Goal: Task Accomplishment & Management: Complete application form

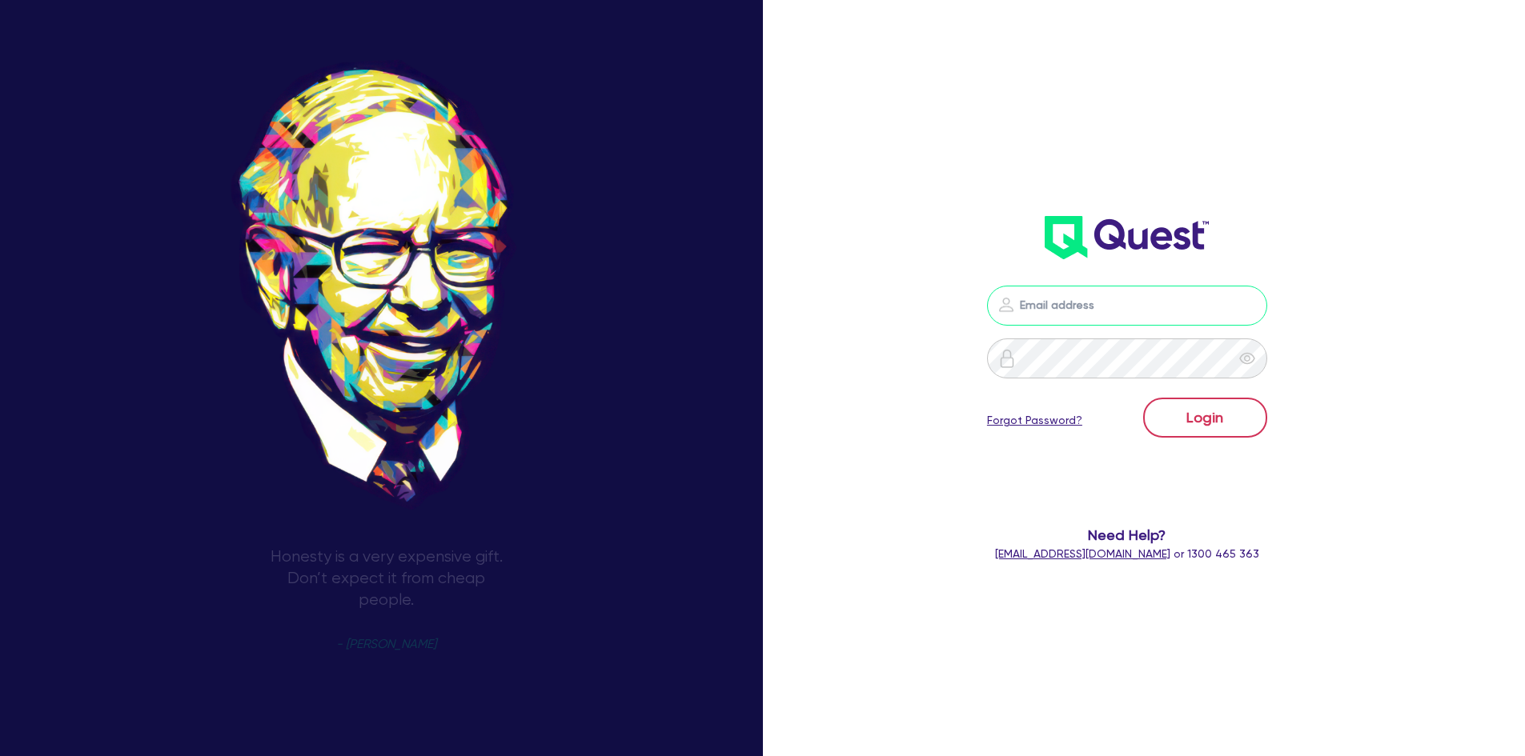
type input "[PERSON_NAME][EMAIL_ADDRESS][PERSON_NAME][DOMAIN_NAME]"
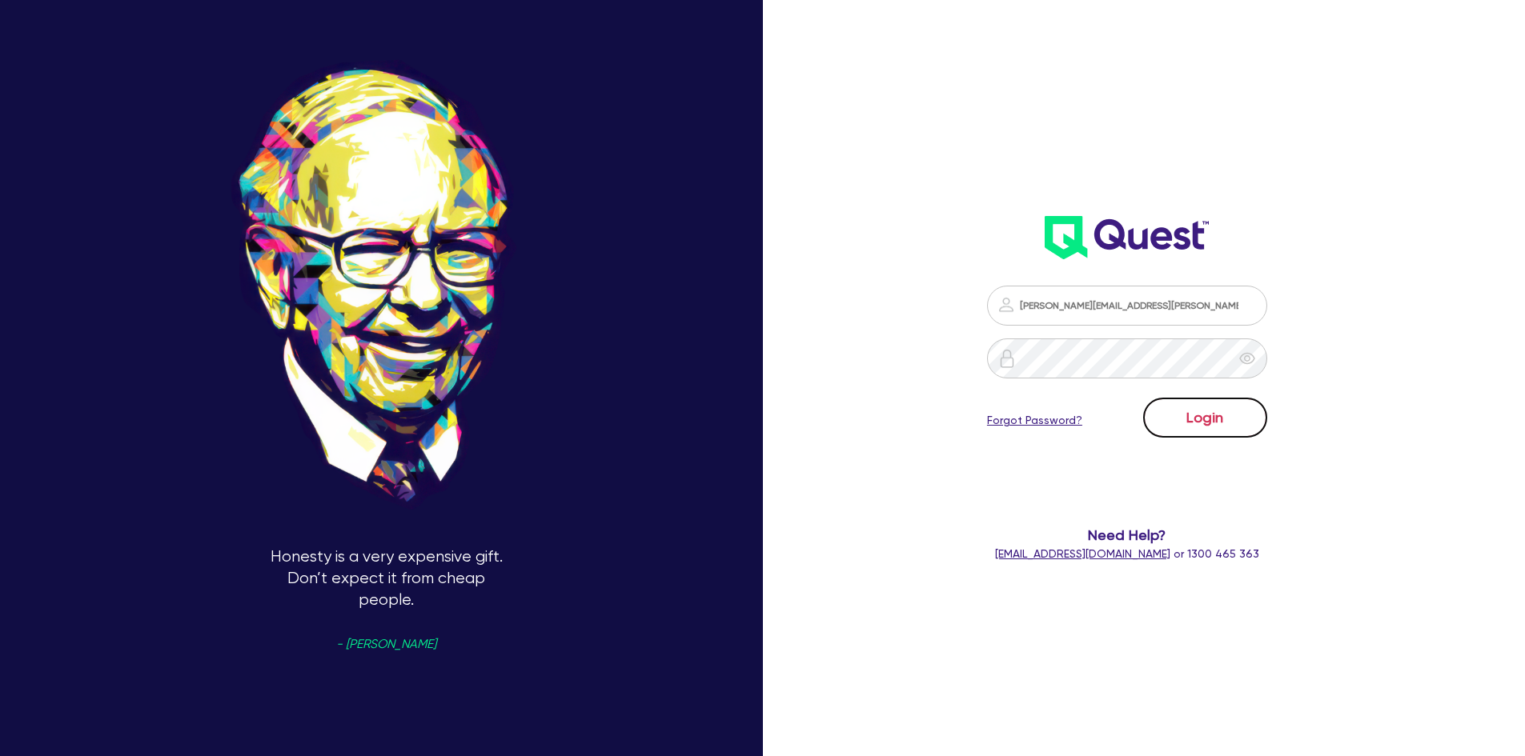
click at [1212, 428] on button "Login" at bounding box center [1205, 418] width 124 height 40
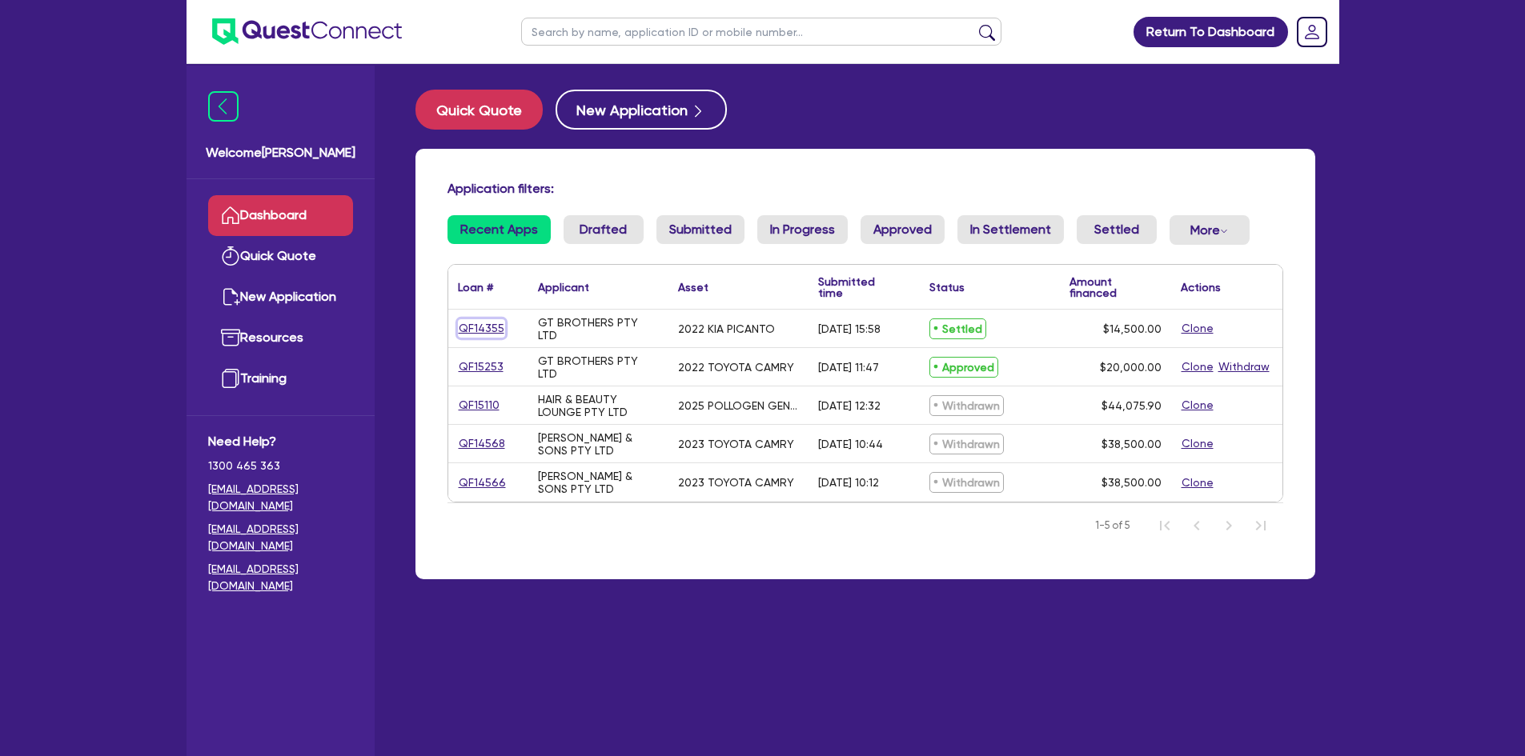
click at [471, 324] on link "QF14355" at bounding box center [481, 328] width 47 height 18
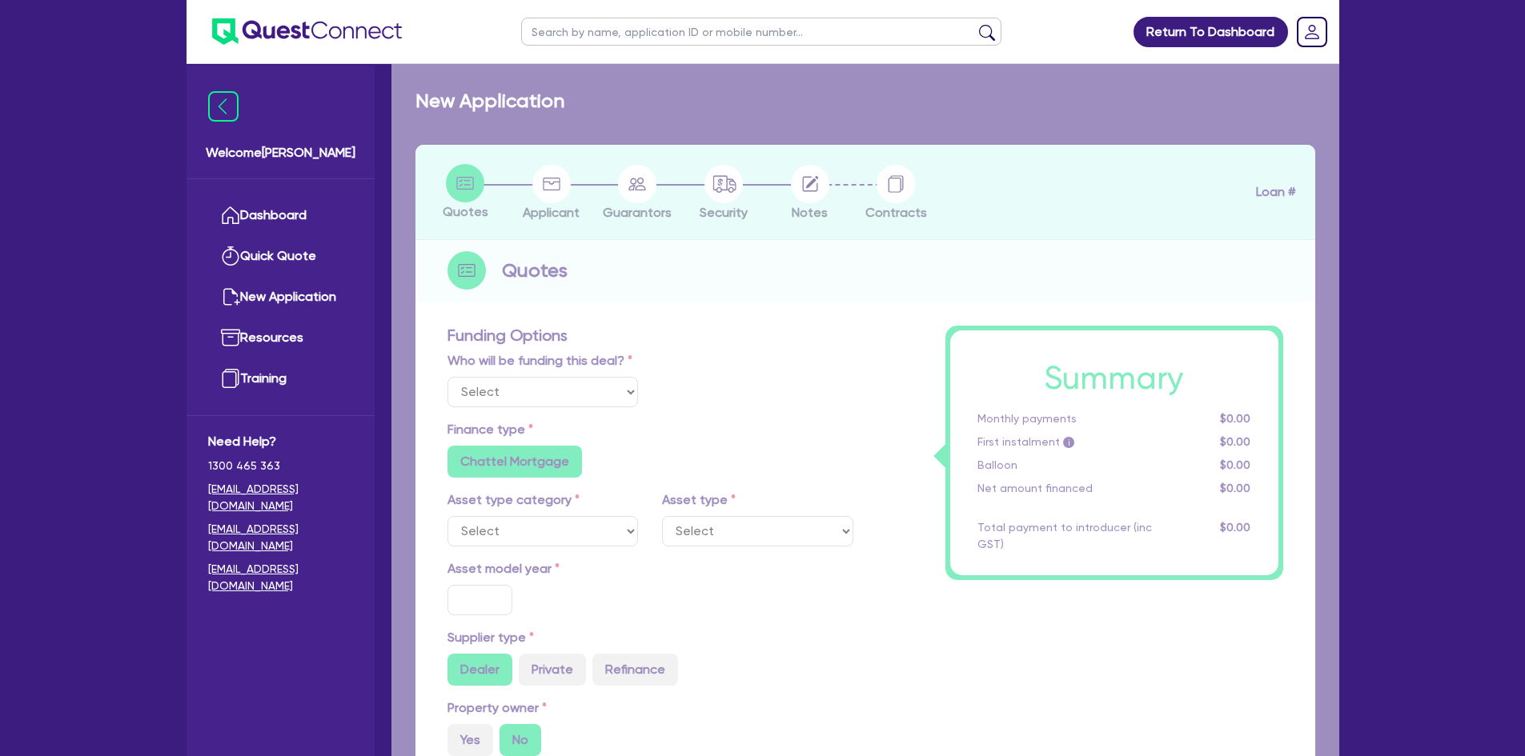
select select "Quest Finance - Own Book"
select select "CARS_AND_LIGHT_TRUCKS"
type input "2022"
type input "14,500"
type input "6"
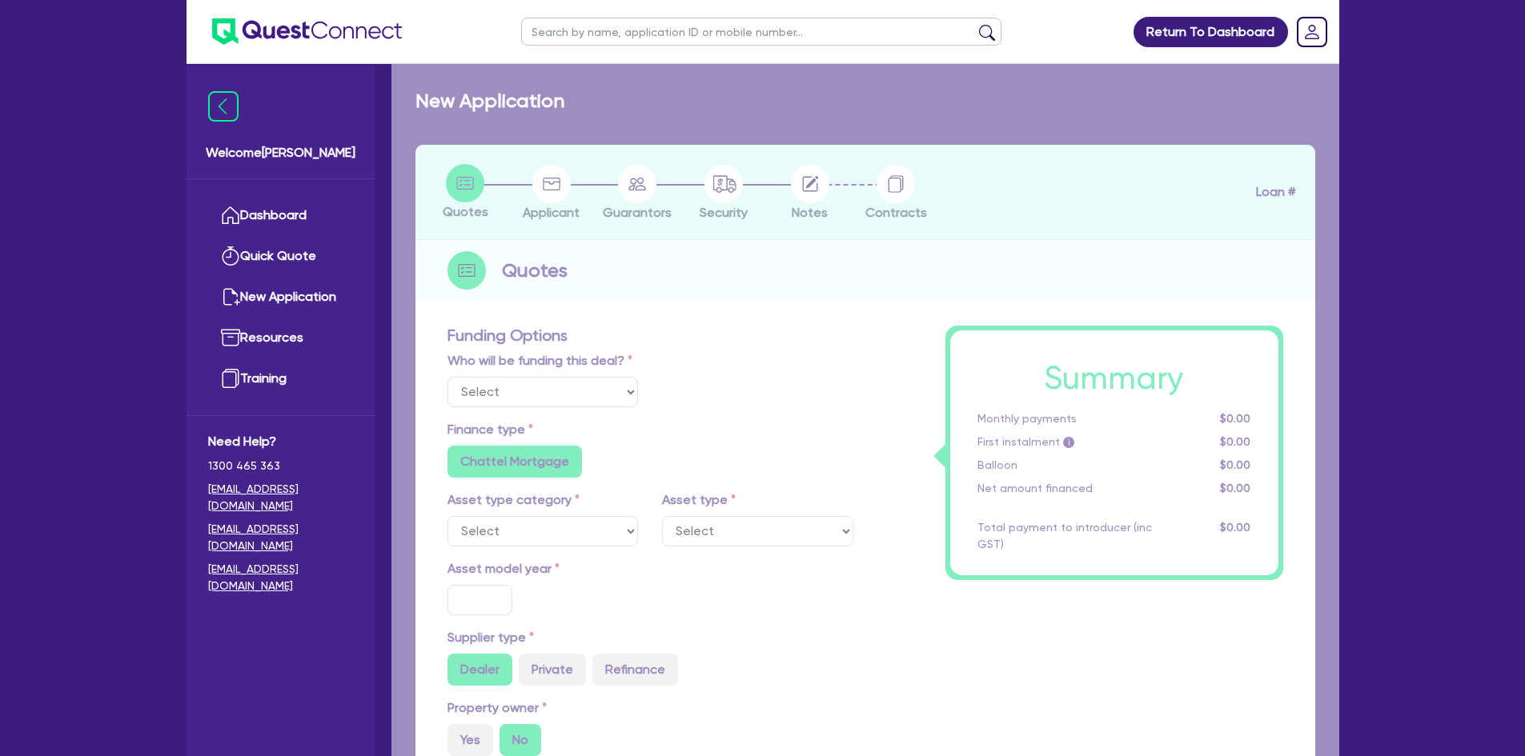
type input "870"
radio input "true"
type input "17.95"
type input "909.09"
select select "PASSENGER_VEHICLES"
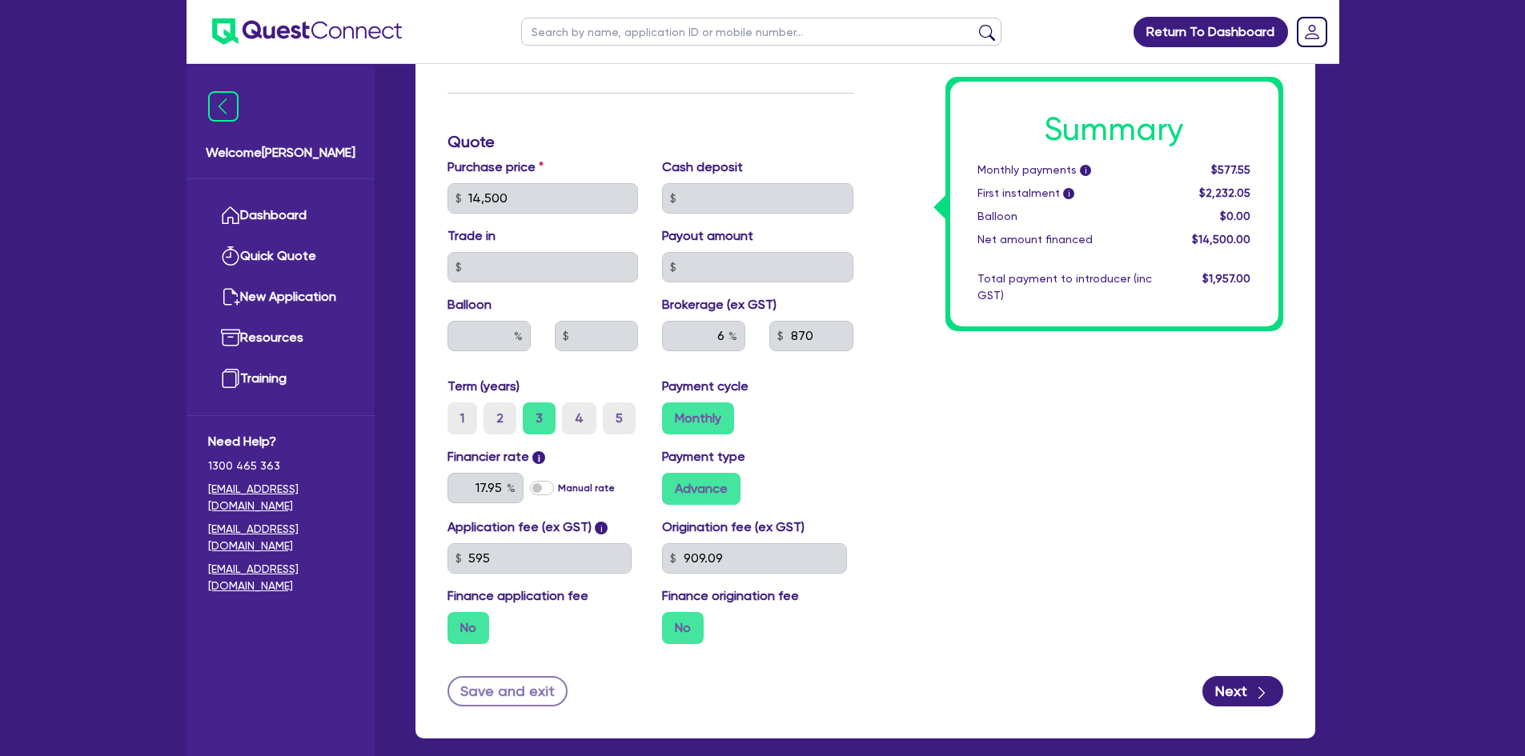
scroll to position [720, 0]
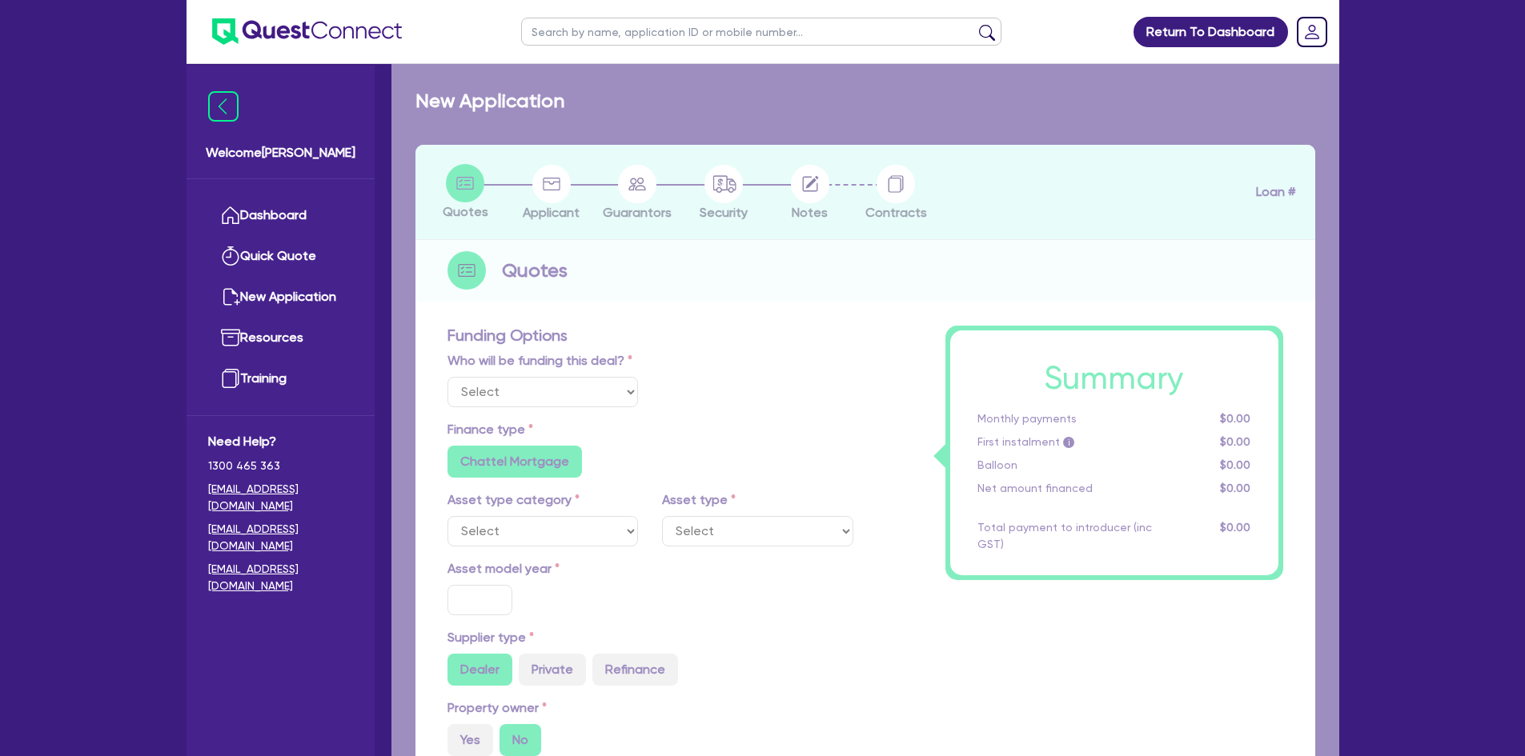
select select "Quest Finance - Own Book"
select select "CARS_AND_LIGHT_TRUCKS"
type input "2022"
type input "14,500"
type input "6"
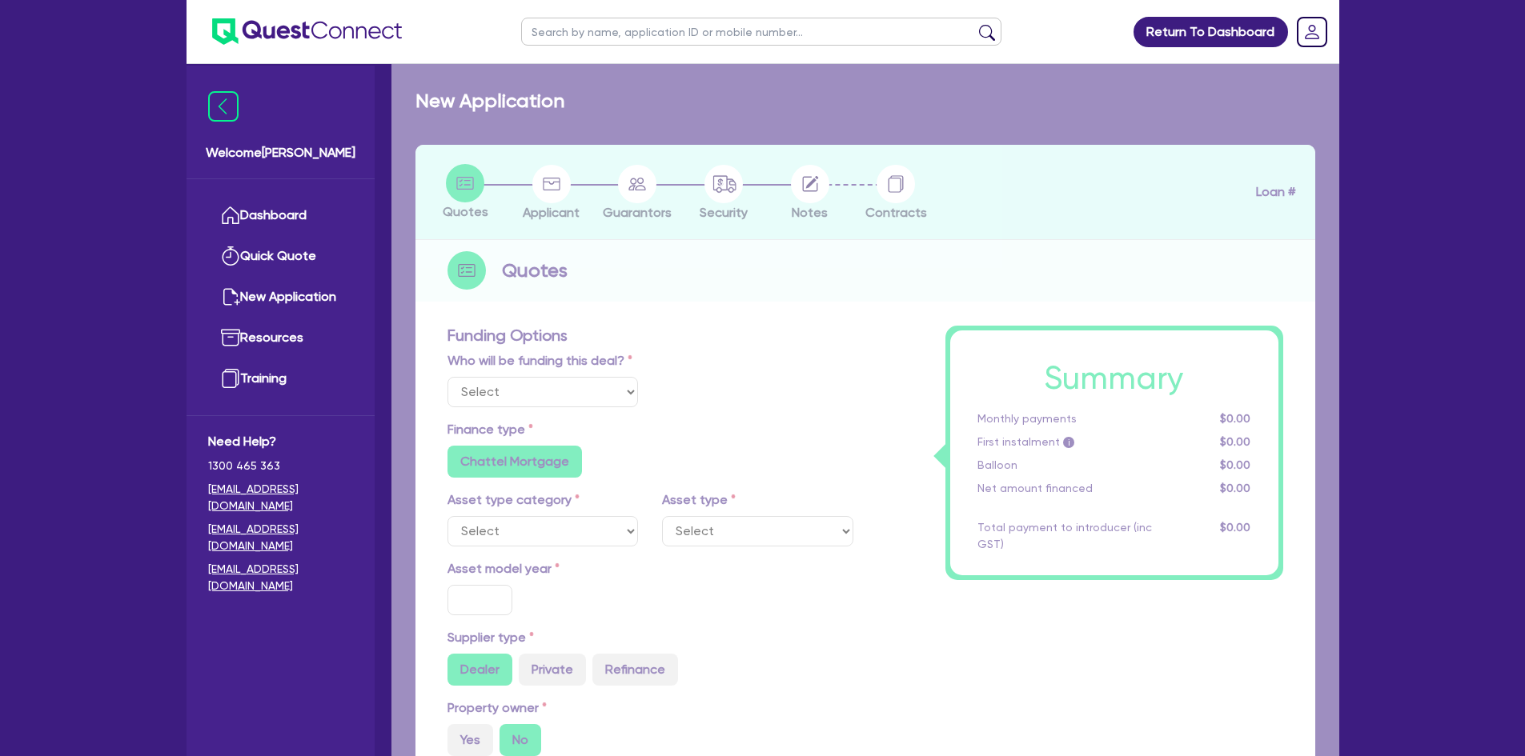
type input "870"
radio input "true"
type input "17.95"
type input "909.09"
select select "PASSENGER_VEHICLES"
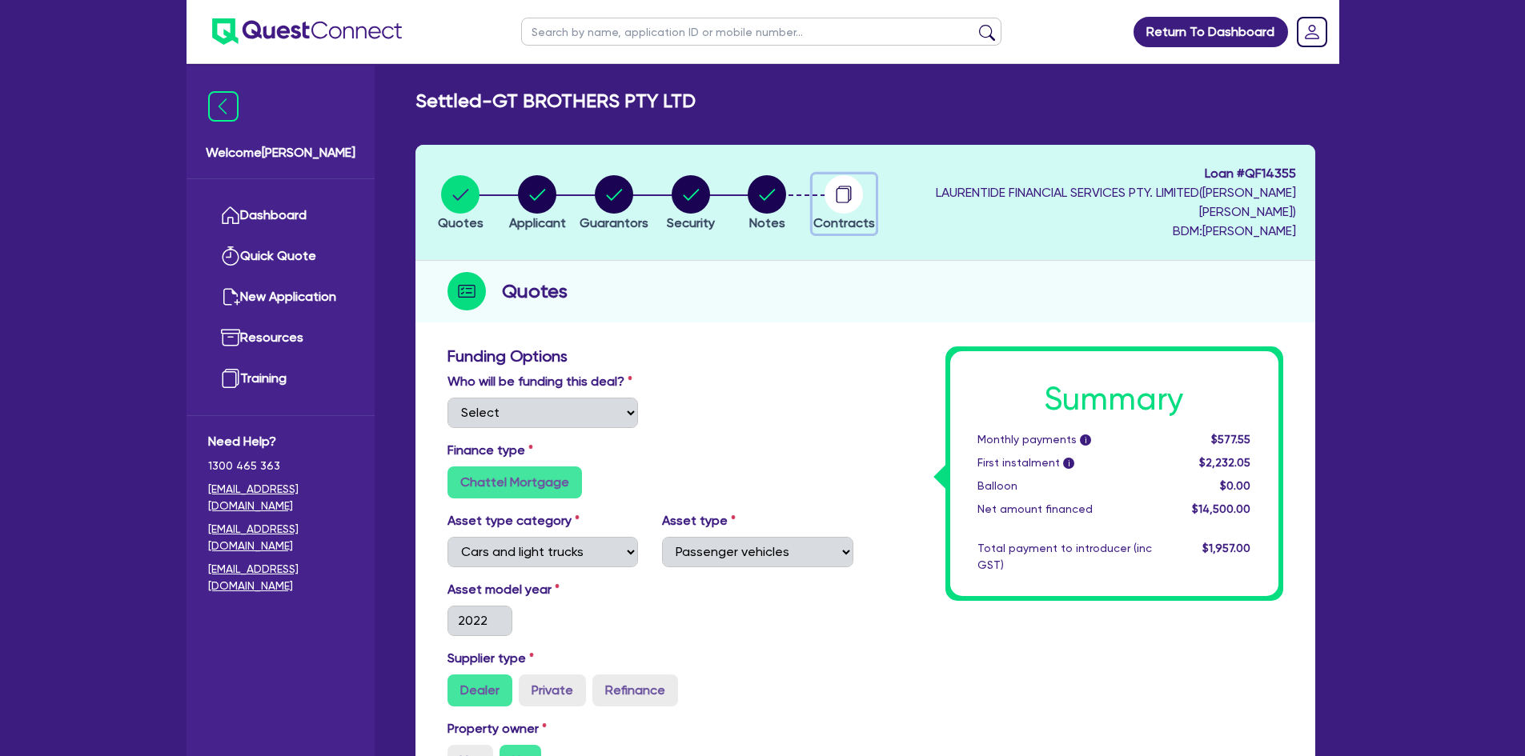
click at [863, 199] on circle "button" at bounding box center [843, 194] width 38 height 38
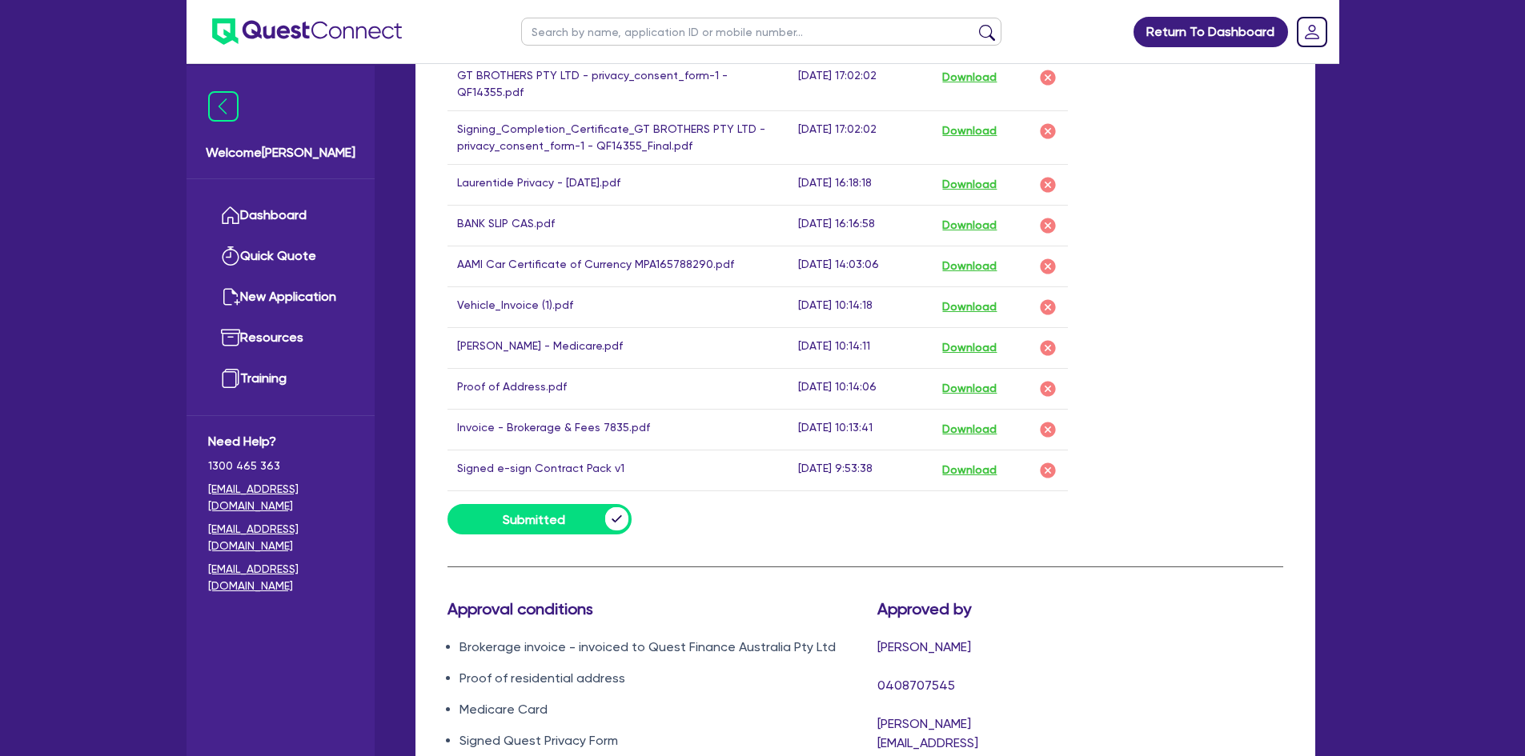
scroll to position [1040, 0]
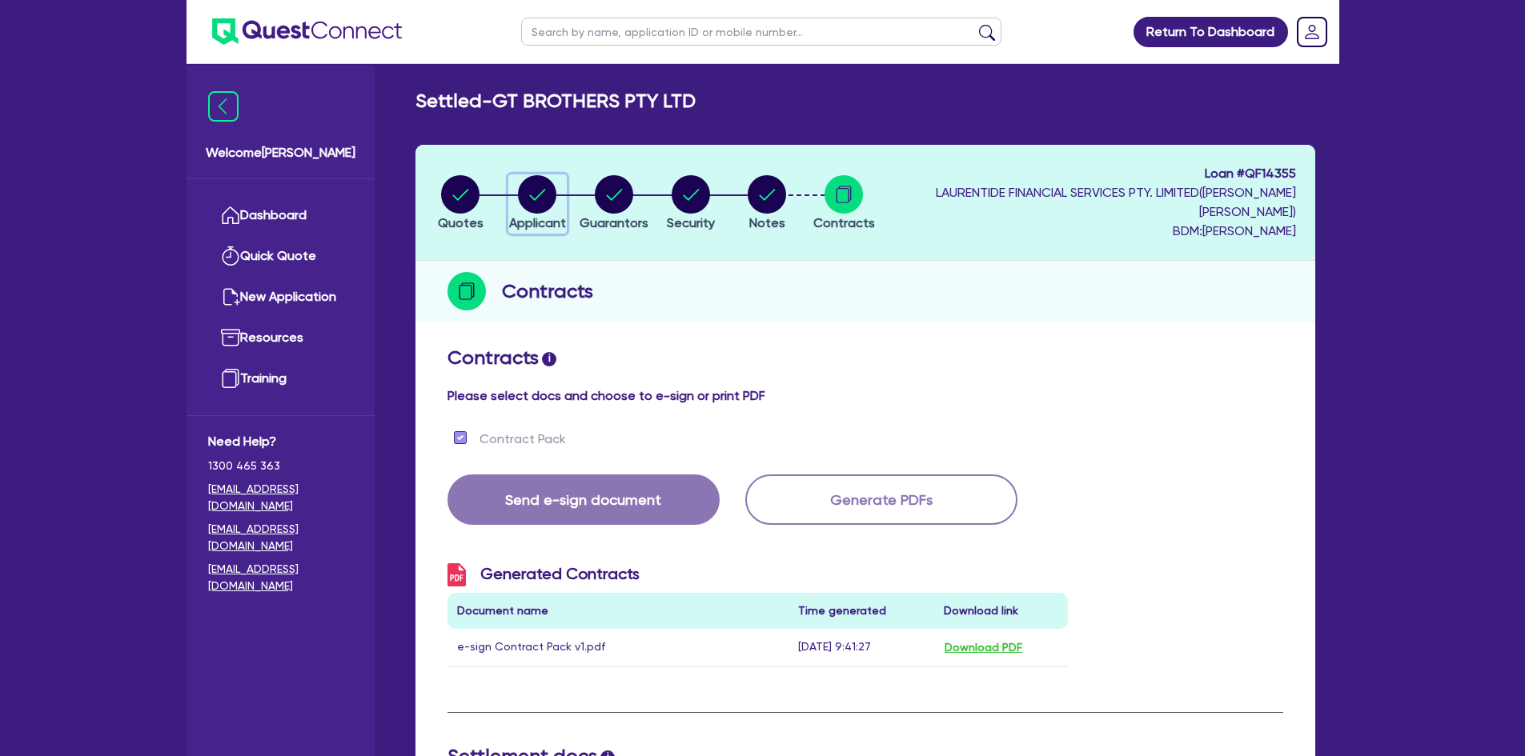
click at [547, 191] on circle "button" at bounding box center [537, 194] width 38 height 38
select select "COMPANY"
select select "RENTAL_REAL_ESTATE"
select select "MOTOR_VEHICLES"
select select "NSW"
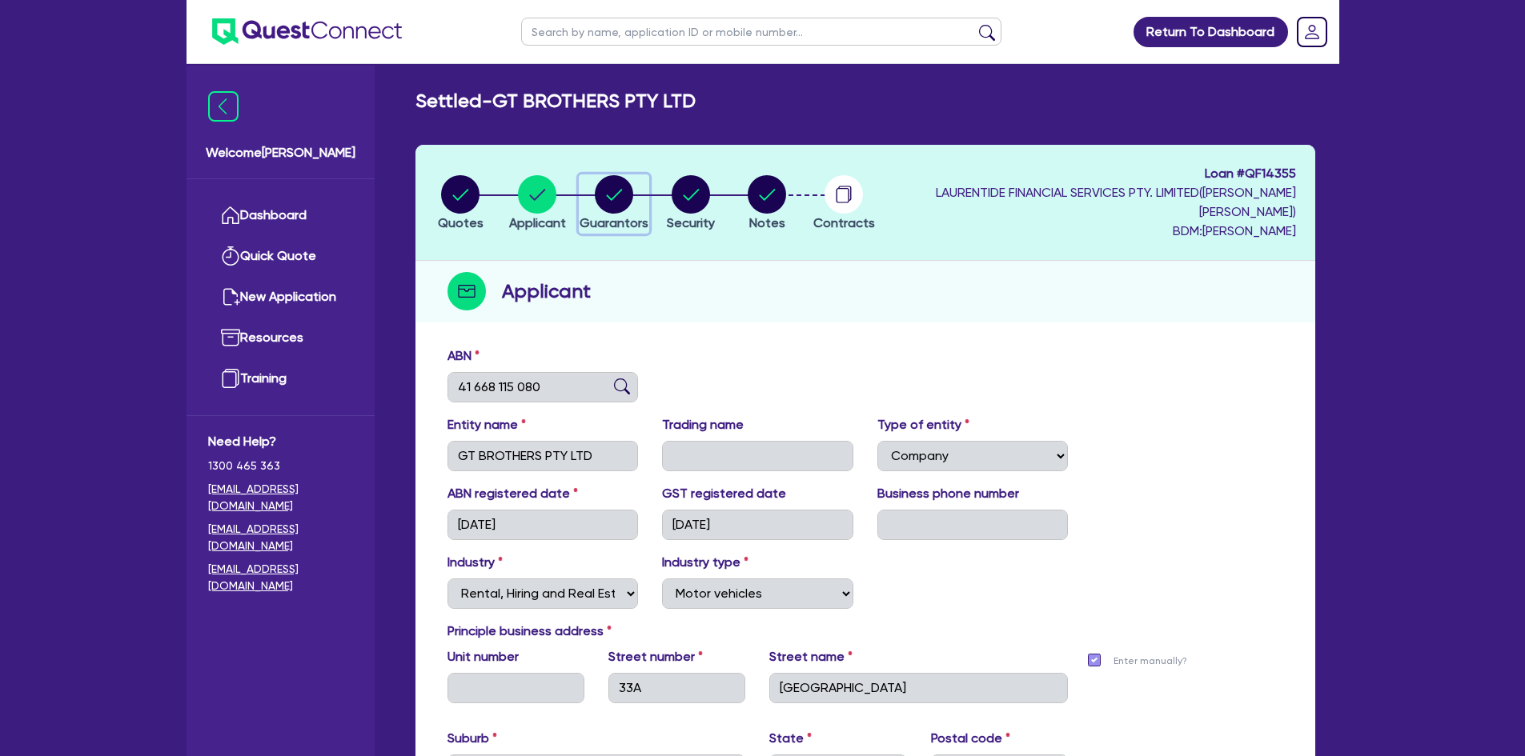
click at [633, 184] on circle "button" at bounding box center [614, 194] width 38 height 38
select select "MR"
select select "NSW"
select select "MARRIED"
select select "CASH"
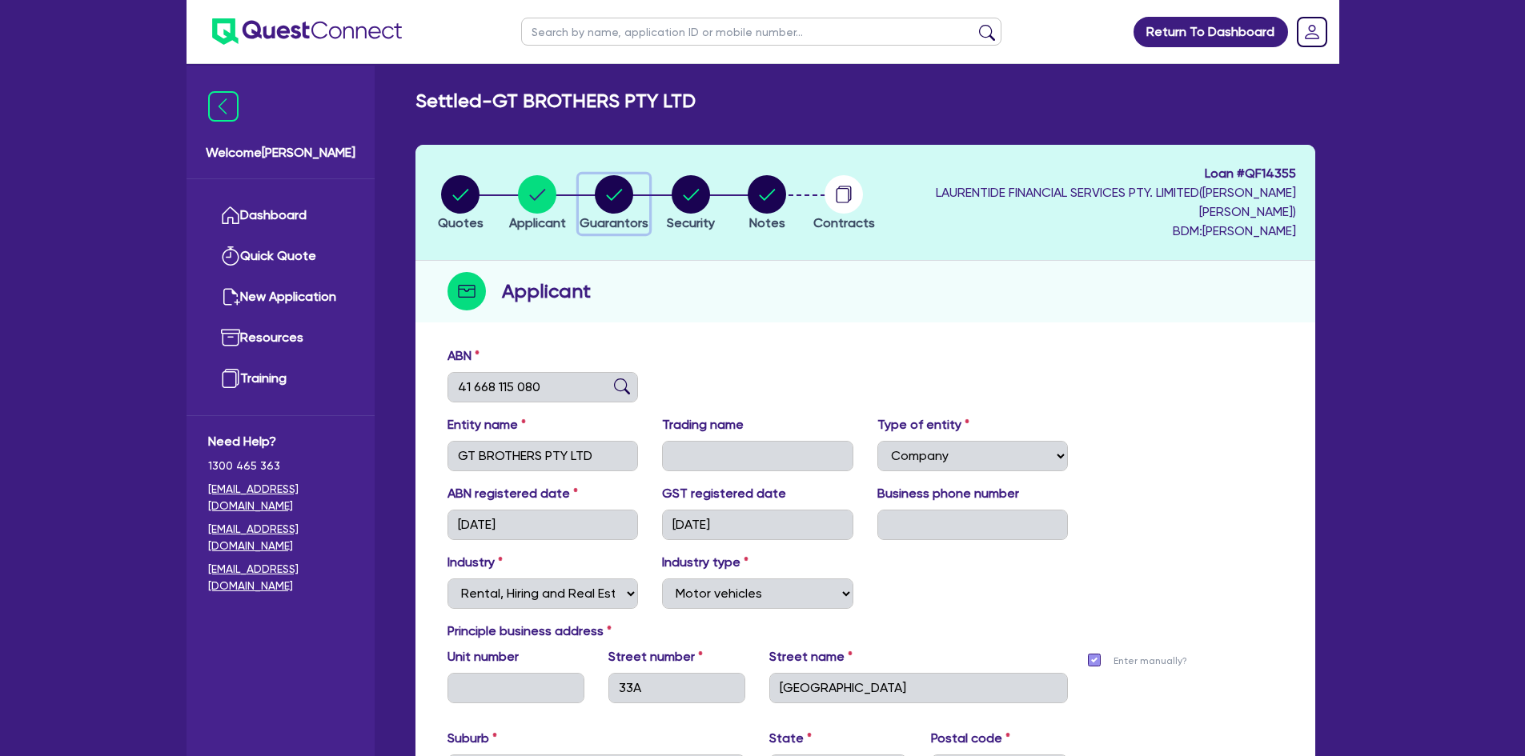
select select "HOUSEHOLD_PERSONAL"
select select "OTHER"
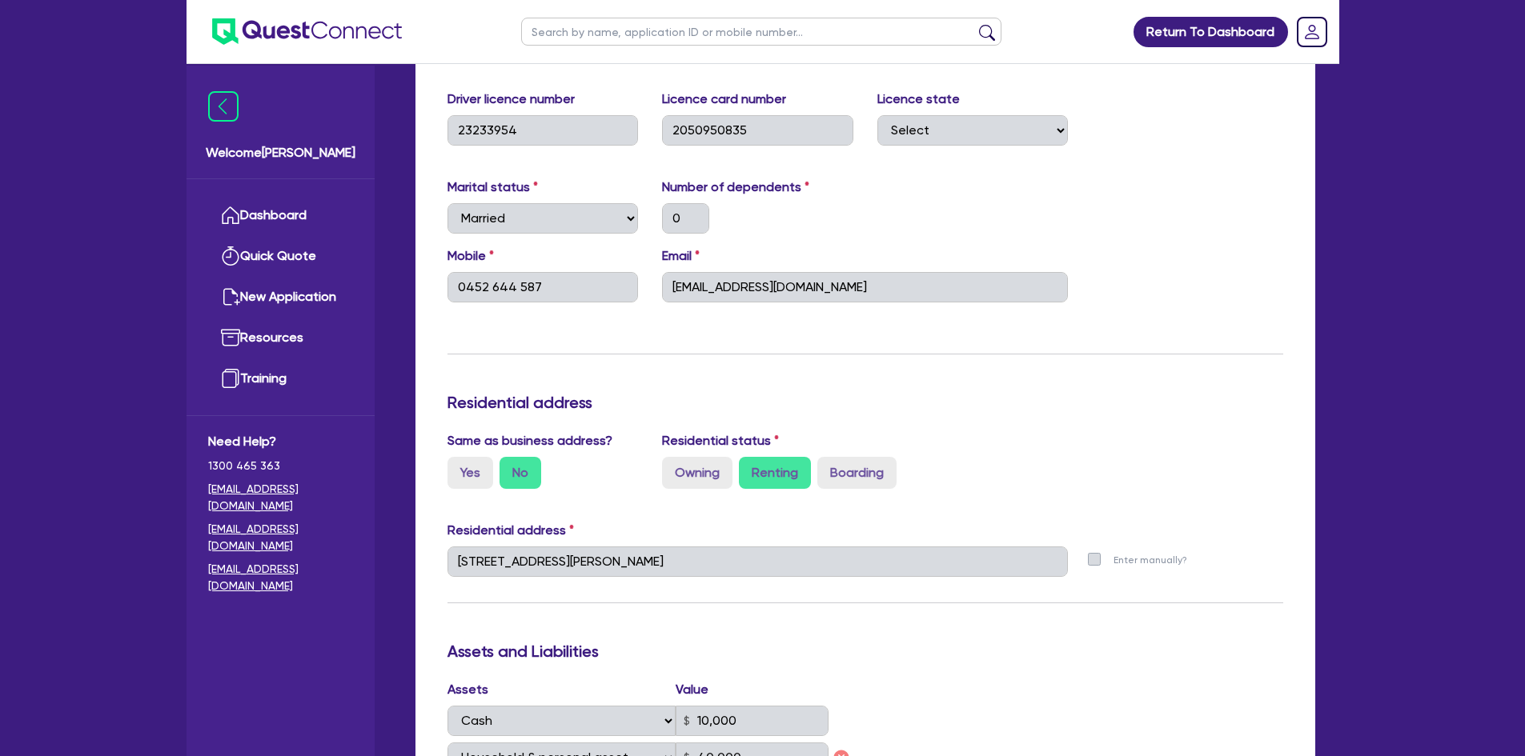
scroll to position [400, 0]
